Goal: Find specific page/section: Find specific page/section

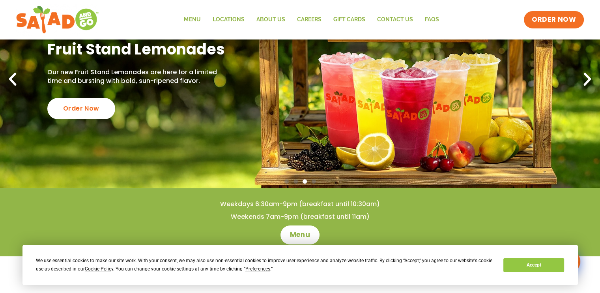
scroll to position [88, 0]
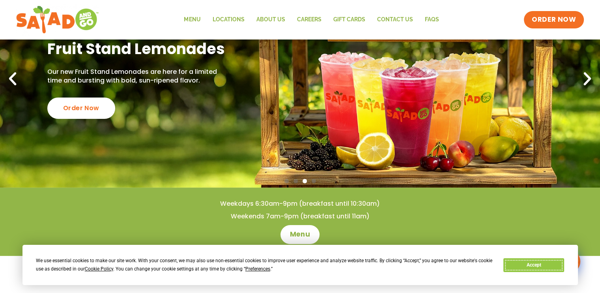
click at [535, 262] on button "Accept" at bounding box center [533, 265] width 61 height 14
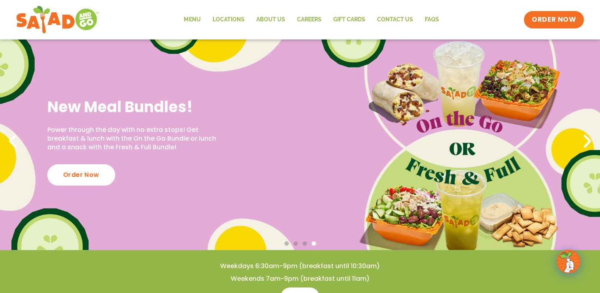
scroll to position [0, 0]
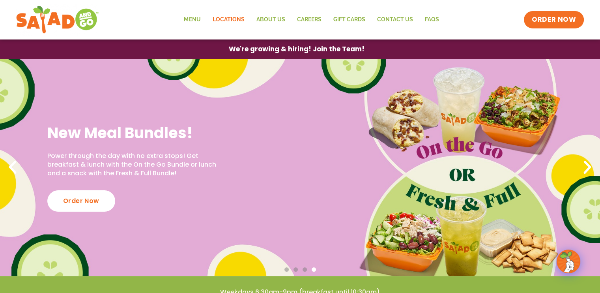
click at [239, 20] on link "Locations" at bounding box center [228, 20] width 44 height 18
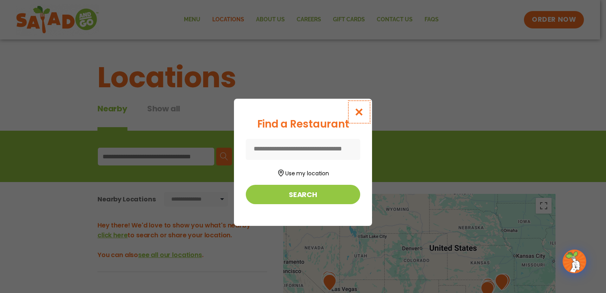
click at [358, 113] on icon "Close modal" at bounding box center [359, 112] width 10 height 8
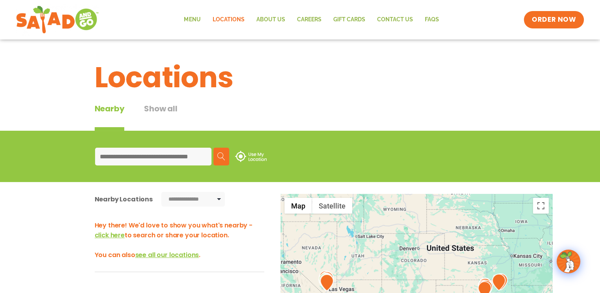
click at [139, 159] on input at bounding box center [153, 156] width 116 height 18
click at [169, 154] on input at bounding box center [153, 156] width 116 height 18
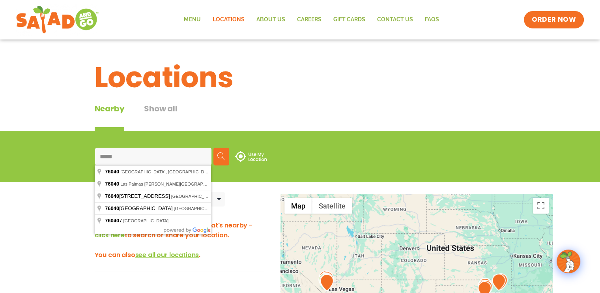
type input "*****"
click at [226, 160] on button "Search" at bounding box center [221, 156] width 16 height 18
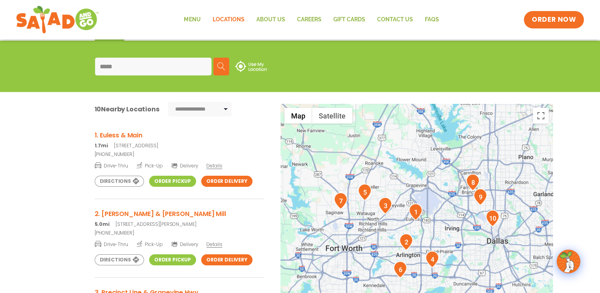
scroll to position [118, 0]
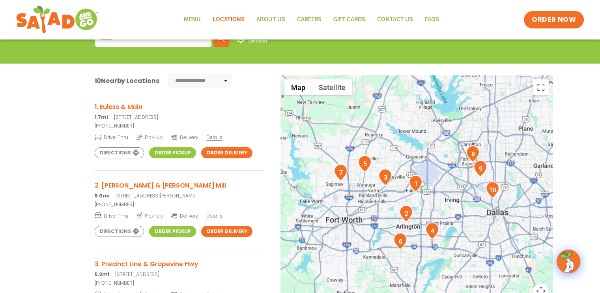
click at [171, 152] on link "Order Pickup" at bounding box center [172, 152] width 47 height 11
